Goal: Find specific page/section: Find specific page/section

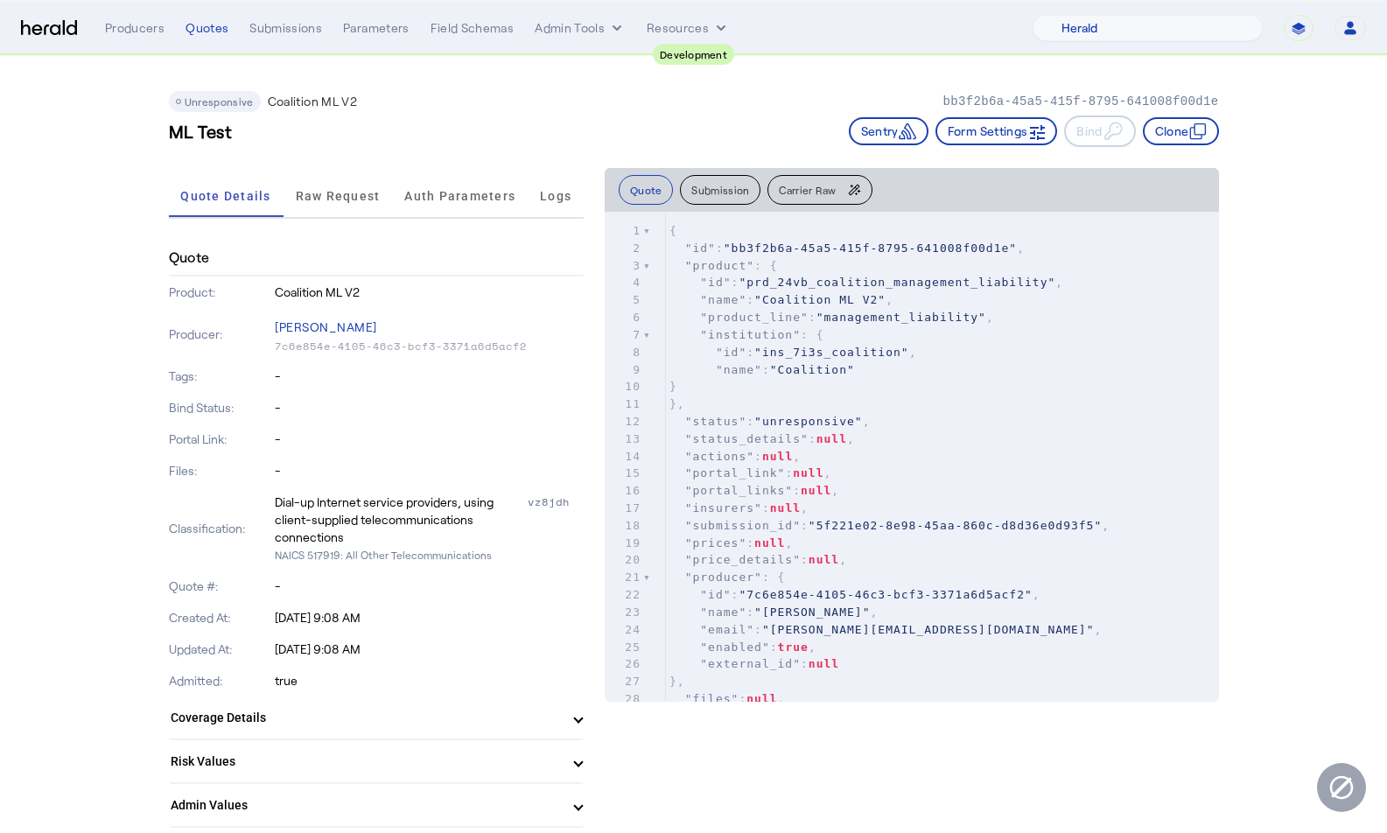
select select "pfm_2v8p_herald_api"
click at [206, 30] on div "Quotes" at bounding box center [207, 28] width 43 height 18
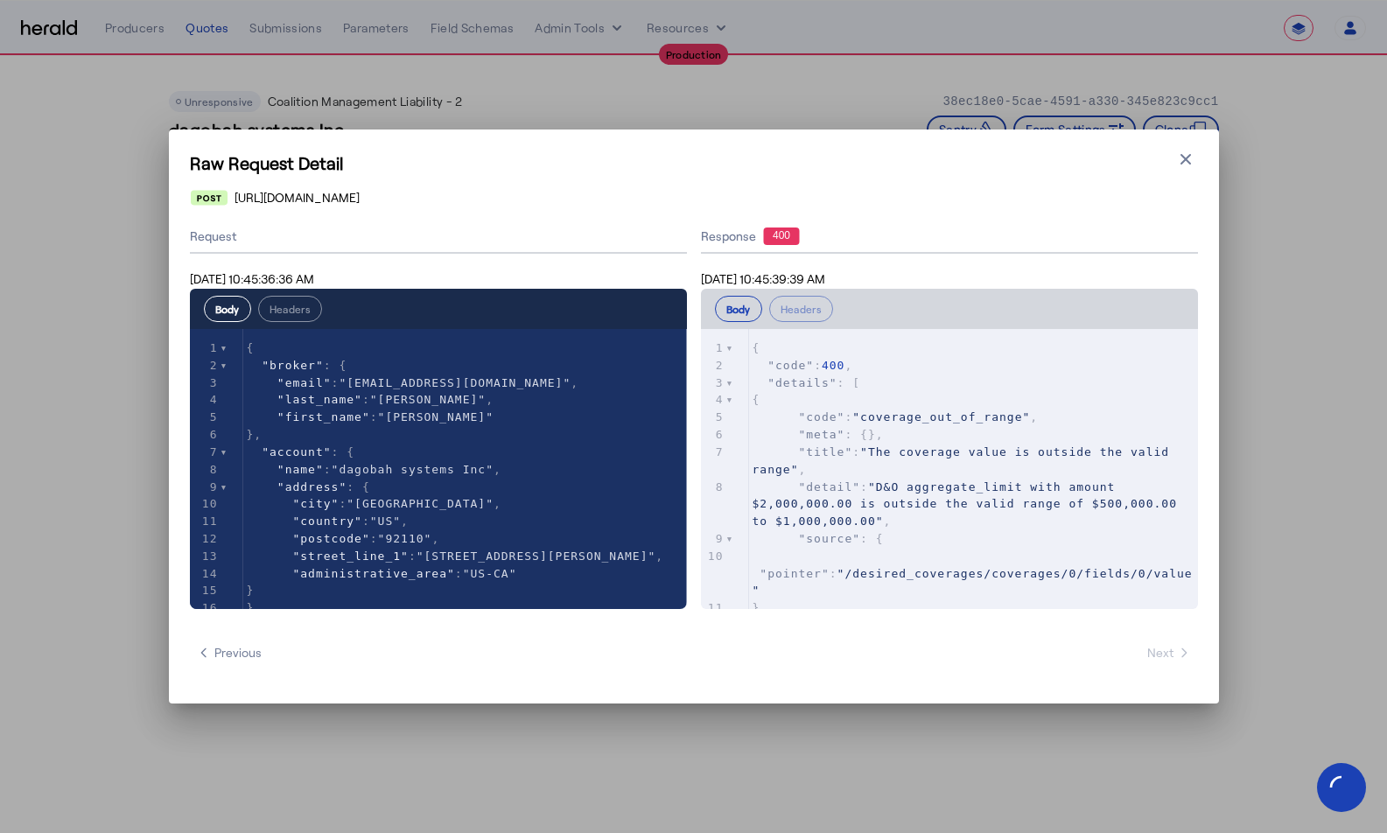
select select "**********"
